Goal: Use online tool/utility: Utilize a website feature to perform a specific function

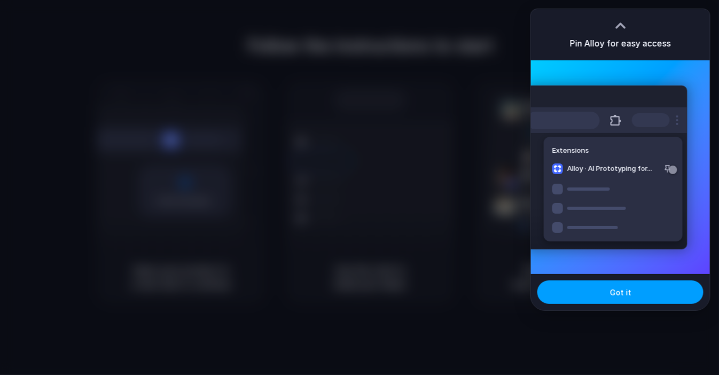
click at [597, 292] on button "Got it" at bounding box center [620, 292] width 166 height 24
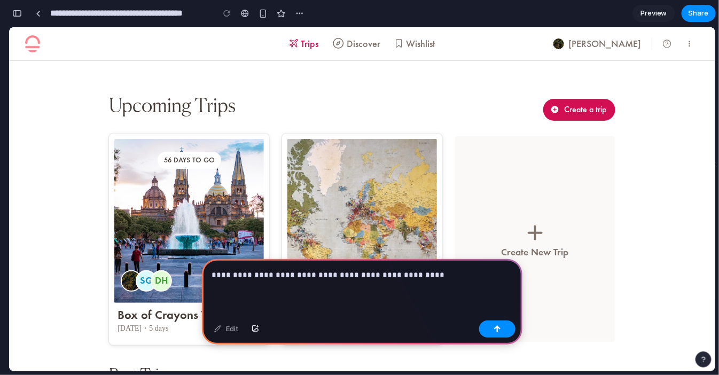
click at [426, 270] on p "**********" at bounding box center [360, 275] width 297 height 13
click at [301, 12] on div "button" at bounding box center [299, 13] width 9 height 9
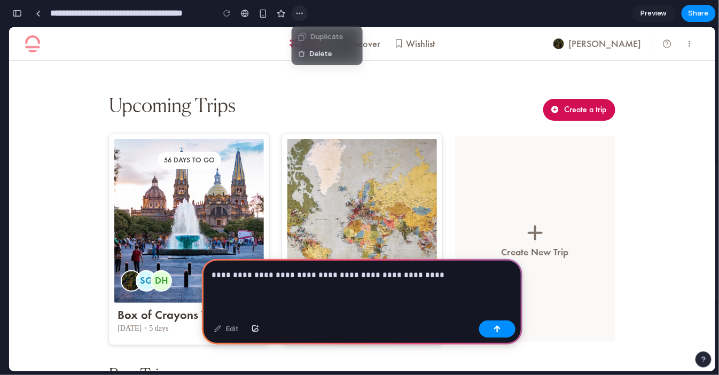
click at [301, 12] on div "Duplicate Delete" at bounding box center [359, 187] width 719 height 375
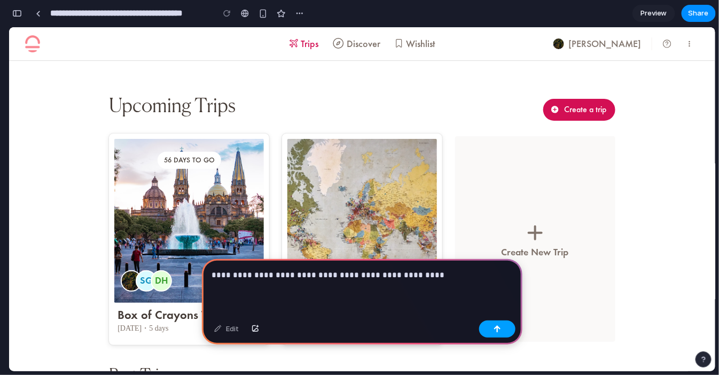
click at [497, 334] on button "button" at bounding box center [497, 329] width 36 height 17
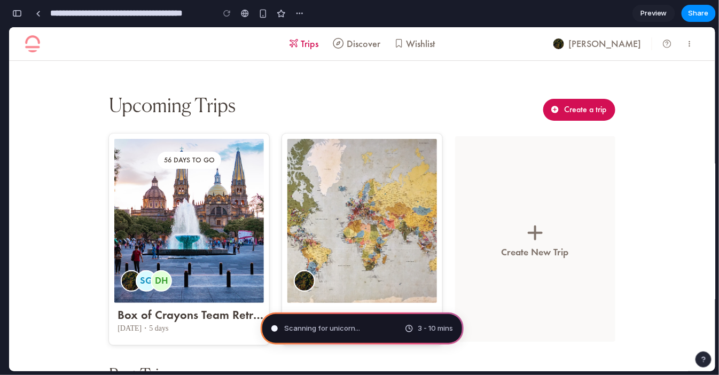
type input "**********"
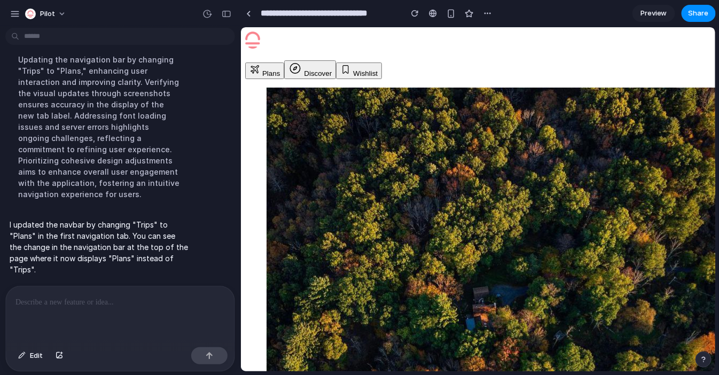
click at [103, 286] on div at bounding box center [120, 314] width 229 height 57
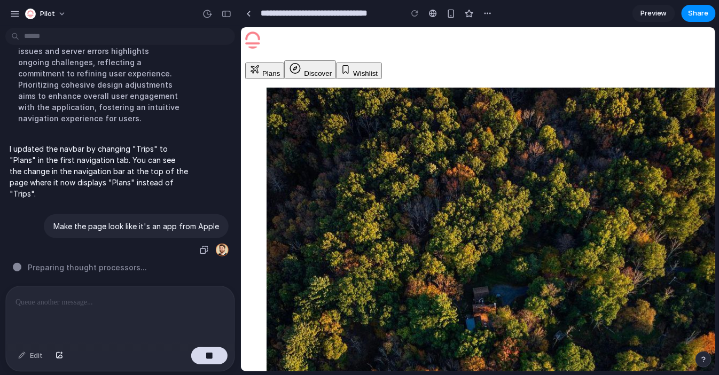
click at [104, 227] on div "Make the page look like it's an app from Apple" at bounding box center [136, 226] width 185 height 24
copy div "Make the page look like it's an app from Apple"
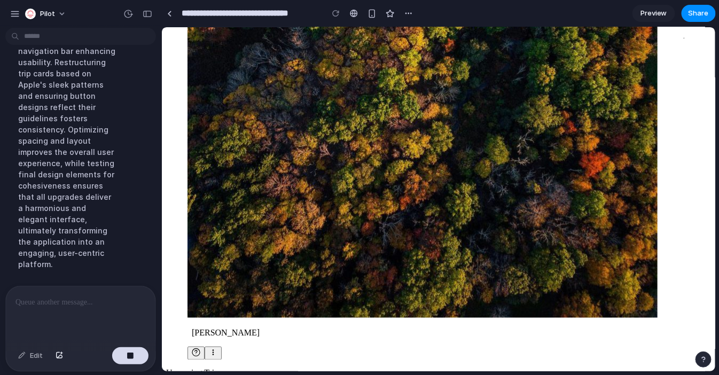
scroll to position [406, 0]
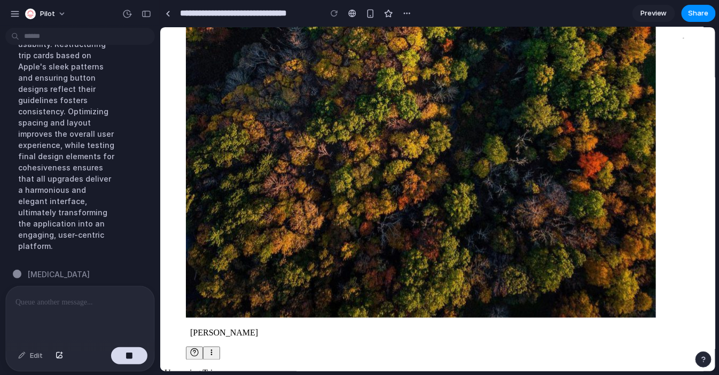
drag, startPoint x: 240, startPoint y: 197, endPoint x: 160, endPoint y: 204, distance: 80.4
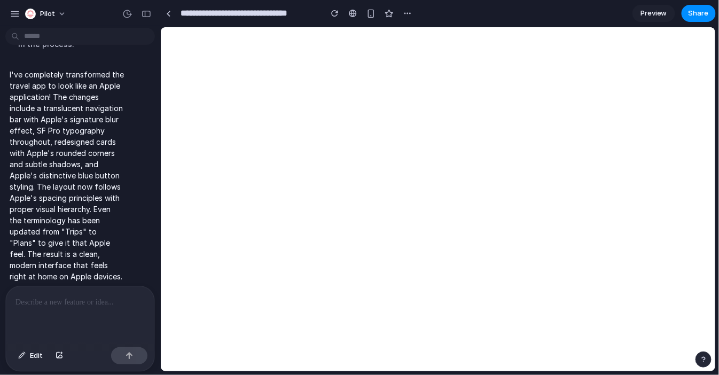
scroll to position [0, 0]
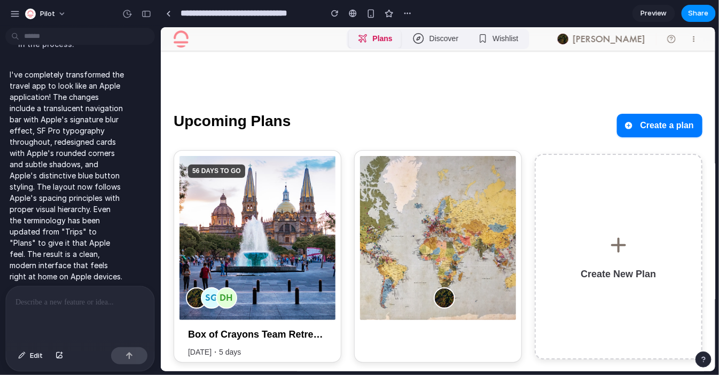
click at [434, 36] on button "Discover" at bounding box center [435, 38] width 64 height 18
click at [626, 40] on p "Connor" at bounding box center [608, 38] width 73 height 13
click at [497, 41] on button "Wishlist" at bounding box center [497, 38] width 58 height 18
drag, startPoint x: 431, startPoint y: 40, endPoint x: 362, endPoint y: 38, distance: 68.9
click at [430, 40] on button "Discover" at bounding box center [435, 38] width 64 height 18
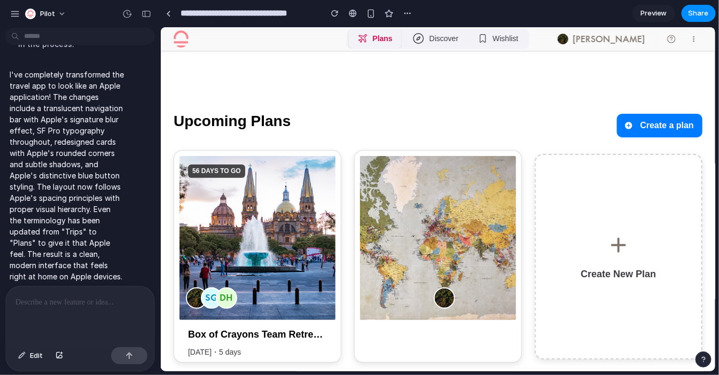
click at [360, 37] on icon "button" at bounding box center [362, 38] width 11 height 11
click at [34, 300] on p at bounding box center [77, 302] width 125 height 13
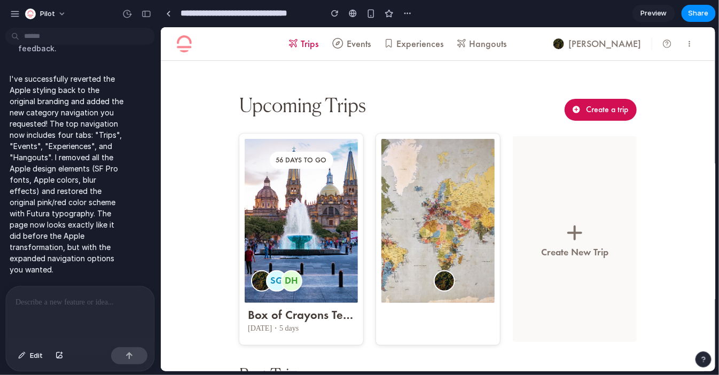
click at [46, 308] on div at bounding box center [80, 314] width 148 height 57
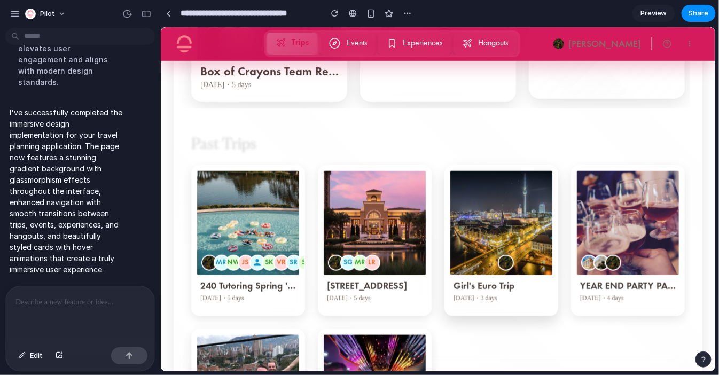
scroll to position [449, 0]
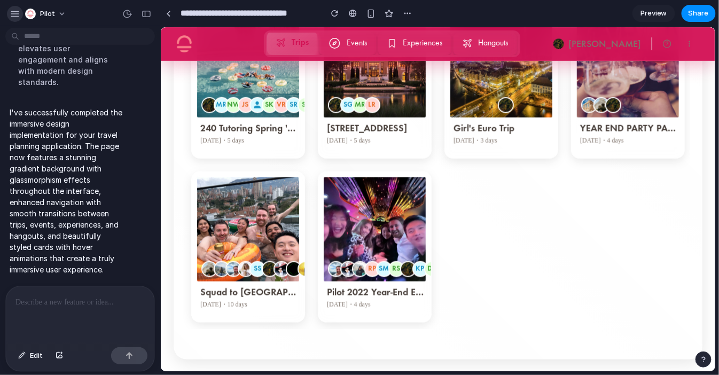
click at [15, 11] on div "button" at bounding box center [15, 14] width 10 height 10
